Goal: Find specific page/section: Find specific page/section

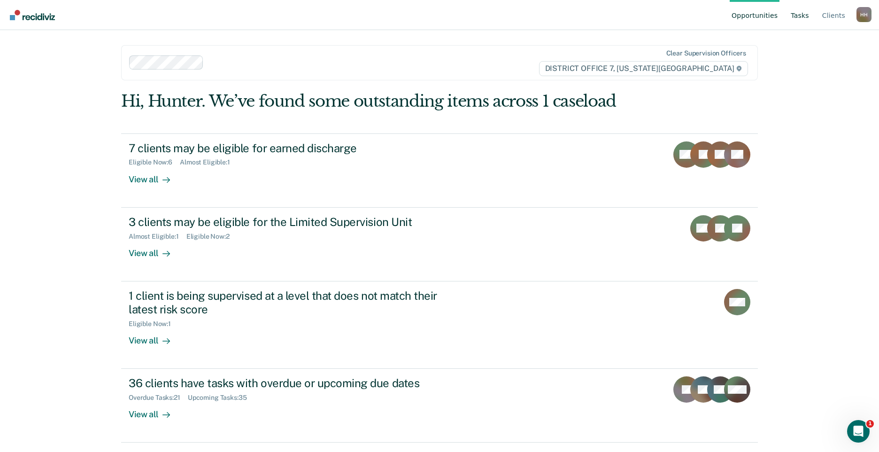
click at [799, 17] on link "Tasks" at bounding box center [800, 15] width 22 height 30
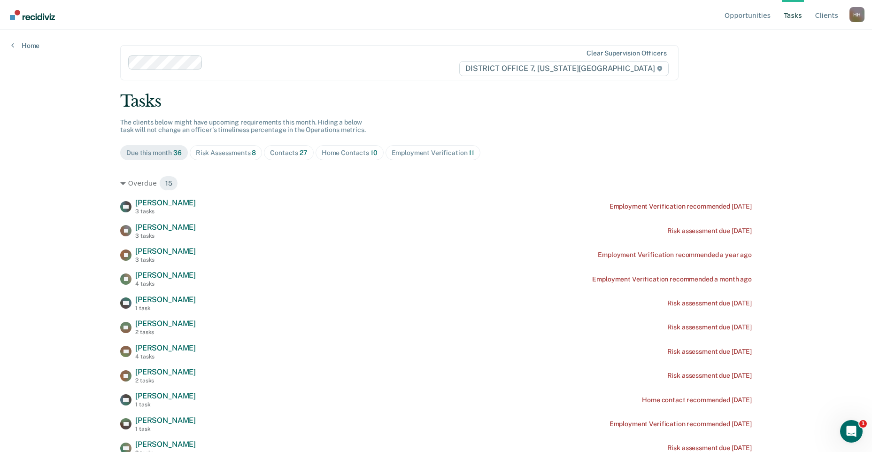
click at [300, 149] on span "27" at bounding box center [304, 153] width 8 height 8
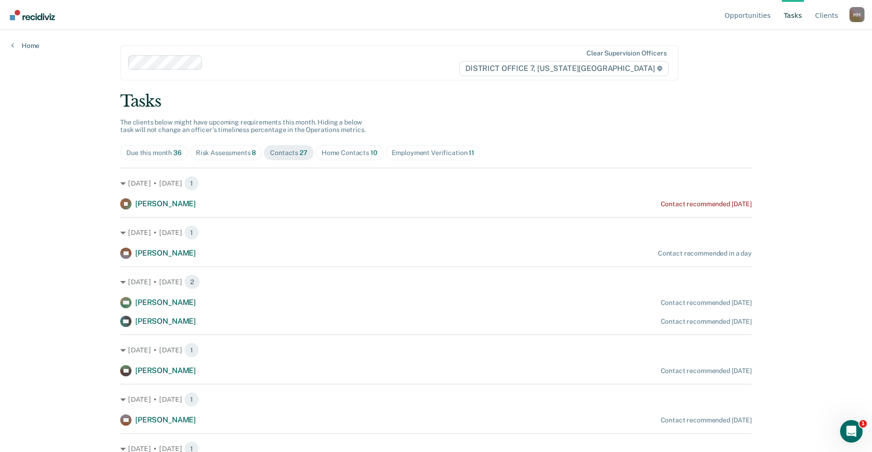
drag, startPoint x: 327, startPoint y: 146, endPoint x: 330, endPoint y: 151, distance: 6.3
click at [327, 146] on span "Home Contacts 10" at bounding box center [350, 152] width 68 height 15
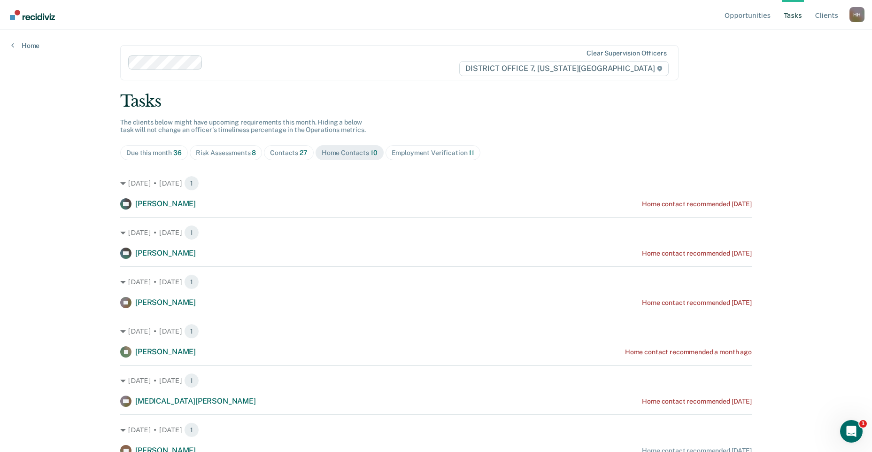
click at [38, 12] on img "Go to Recidiviz Home" at bounding box center [32, 15] width 45 height 10
